Goal: Task Accomplishment & Management: Manage account settings

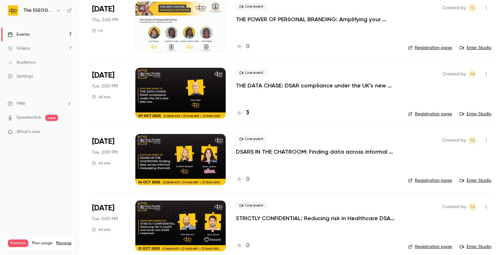
scroll to position [184, 0]
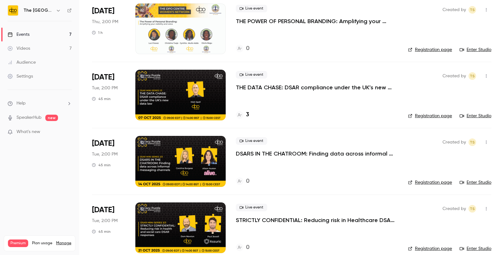
click at [285, 92] on div "Live event THE DATA CHASE: DSAR compliance under the UK’s new data law 3" at bounding box center [317, 95] width 162 height 51
click at [211, 87] on div at bounding box center [180, 95] width 90 height 51
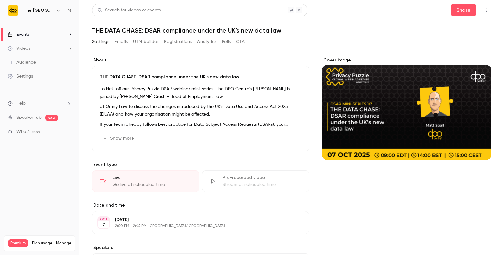
click at [480, 145] on div "Cover image" at bounding box center [406, 108] width 169 height 103
click at [0, 0] on input "Cover image" at bounding box center [0, 0] width 0 height 0
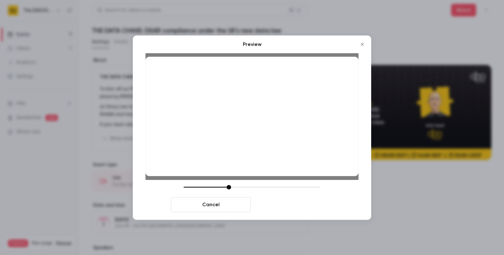
click at [278, 208] on button "Save cover" at bounding box center [293, 204] width 80 height 15
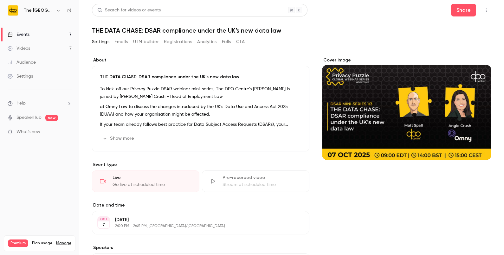
click at [53, 212] on nav "The DPO Centre Events 7 Videos 7 Audience Settings Help SpeakerHub new What's n…" at bounding box center [39, 127] width 79 height 255
drag, startPoint x: 53, startPoint y: 212, endPoint x: 20, endPoint y: 195, distance: 37.4
click at [20, 195] on nav "The DPO Centre Events 7 Videos 7 Audience Settings Help SpeakerHub new What's n…" at bounding box center [39, 127] width 79 height 255
click at [36, 34] on link "Events 7" at bounding box center [39, 35] width 79 height 14
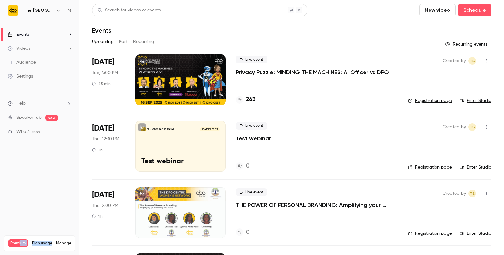
click at [250, 70] on p "Privacy Puzzle: MINDING THE MACHINES: AI Officer vs DPO" at bounding box center [312, 72] width 153 height 8
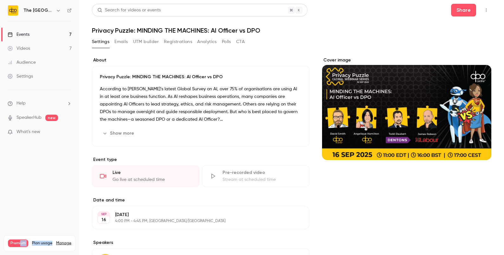
click at [176, 40] on button "Registrations" at bounding box center [178, 42] width 28 height 10
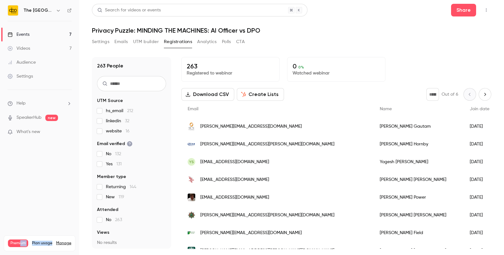
click at [125, 46] on button "Emails" at bounding box center [120, 42] width 13 height 10
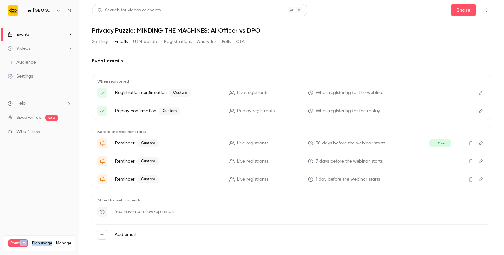
scroll to position [6, 0]
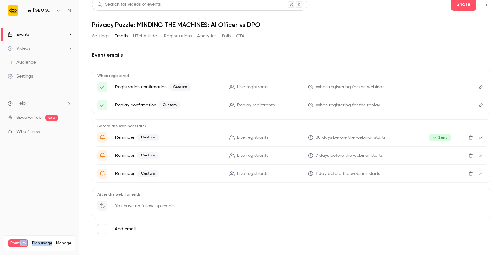
click at [484, 4] on icon "button" at bounding box center [486, 4] width 5 height 4
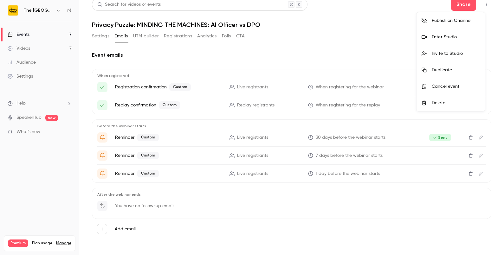
click at [155, 31] on div at bounding box center [252, 127] width 504 height 255
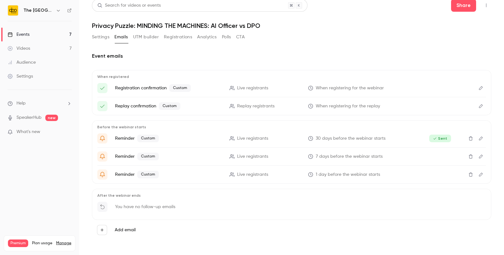
click at [150, 35] on button "UTM builder" at bounding box center [146, 37] width 26 height 10
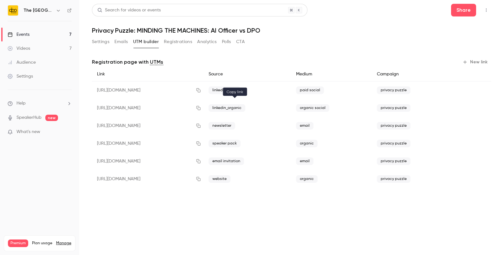
click at [203, 105] on button "button" at bounding box center [198, 108] width 10 height 10
click at [59, 36] on link "Events 7" at bounding box center [39, 35] width 79 height 14
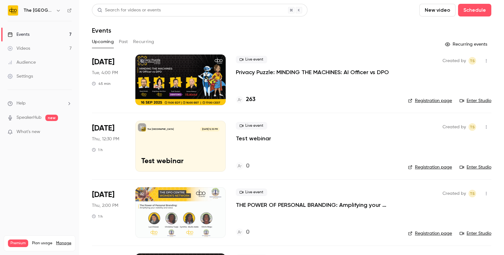
click at [163, 82] on div at bounding box center [180, 79] width 90 height 51
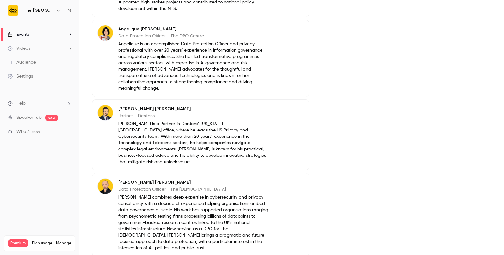
scroll to position [324, 0]
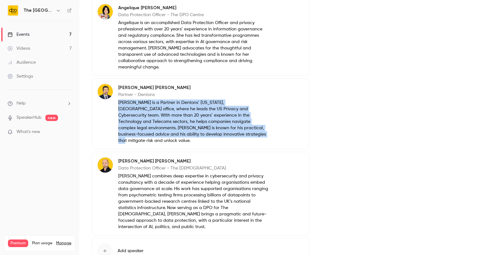
drag, startPoint x: 198, startPoint y: 129, endPoint x: 117, endPoint y: 95, distance: 87.8
click at [117, 95] on div "[PERSON_NAME] Partner - Dentons [PERSON_NAME] is a Partner in [GEOGRAPHIC_DATA]…" at bounding box center [182, 114] width 171 height 60
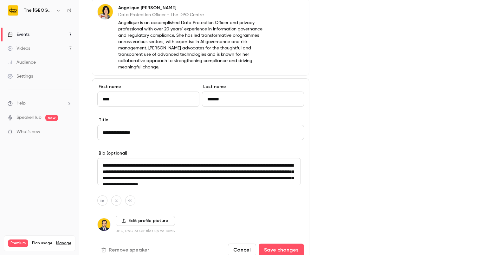
scroll to position [13, 0]
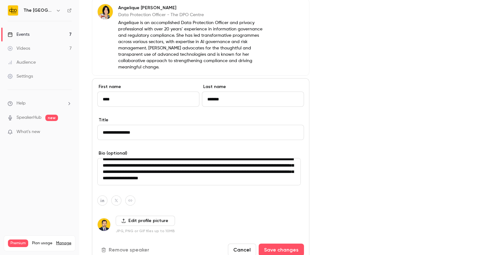
drag, startPoint x: 100, startPoint y: 158, endPoint x: 235, endPoint y: 182, distance: 136.9
click at [235, 182] on div "**********" at bounding box center [200, 169] width 217 height 183
